Goal: Task Accomplishment & Management: Complete application form

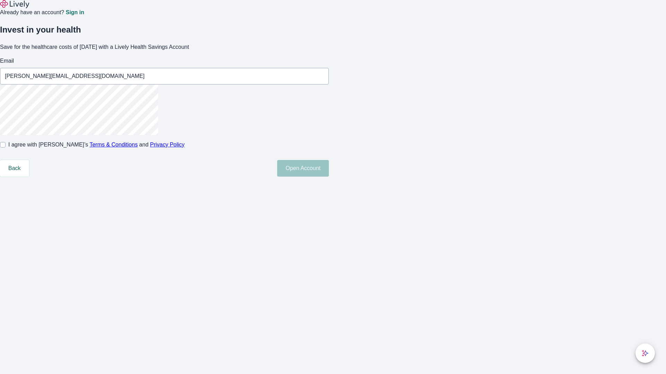
click at [6, 148] on input "I agree with Lively’s Terms & Conditions and Privacy Policy" at bounding box center [3, 145] width 6 height 6
checkbox input "true"
click at [329, 177] on button "Open Account" at bounding box center [303, 168] width 52 height 17
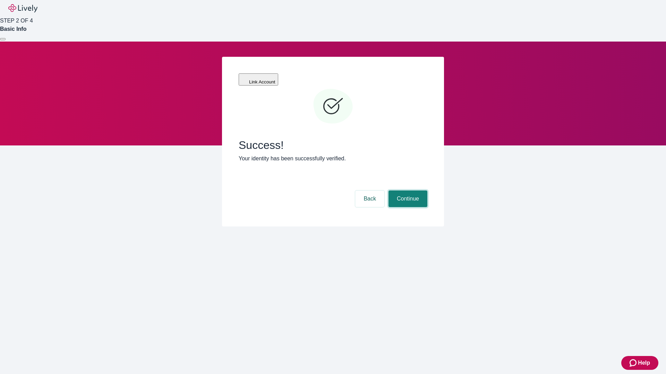
click at [407, 191] on button "Continue" at bounding box center [407, 199] width 39 height 17
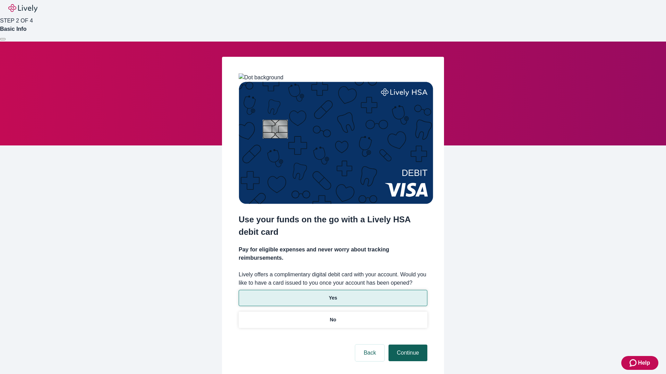
click at [332, 295] on p "Yes" at bounding box center [333, 298] width 8 height 7
click at [407, 345] on button "Continue" at bounding box center [407, 353] width 39 height 17
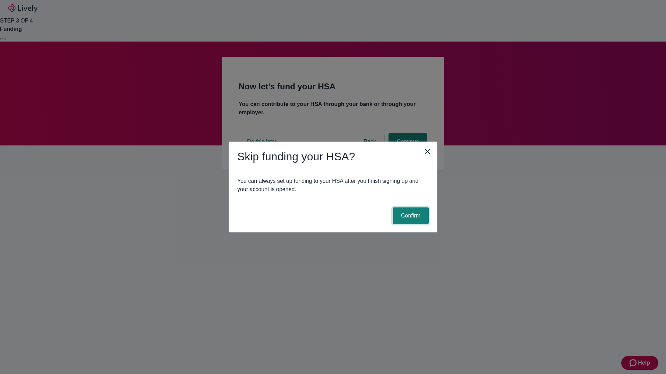
click at [409, 216] on button "Confirm" at bounding box center [410, 216] width 36 height 17
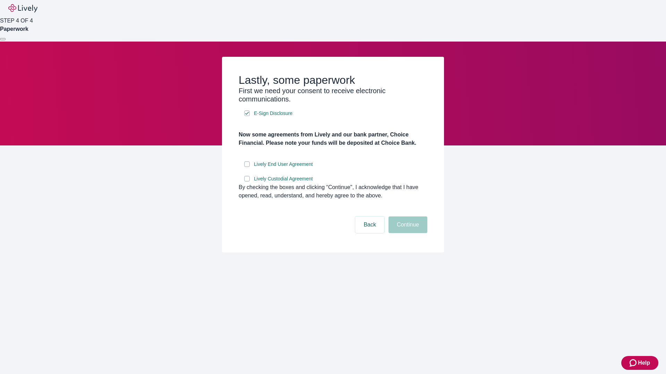
click at [247, 167] on input "Lively End User Agreement" at bounding box center [247, 165] width 6 height 6
checkbox input "true"
click at [247, 182] on input "Lively Custodial Agreement" at bounding box center [247, 179] width 6 height 6
checkbox input "true"
click at [407, 233] on button "Continue" at bounding box center [407, 225] width 39 height 17
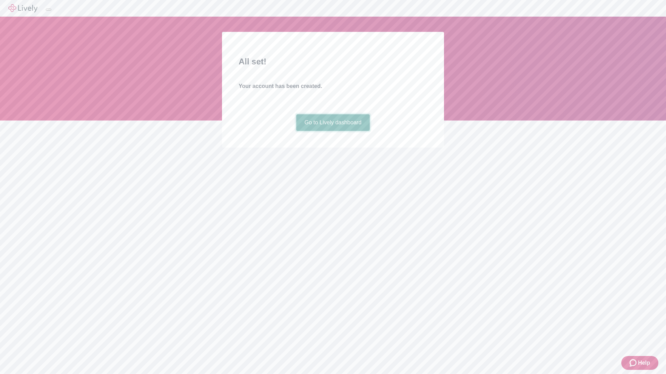
click at [332, 131] on link "Go to Lively dashboard" at bounding box center [333, 122] width 74 height 17
